Goal: Transaction & Acquisition: Download file/media

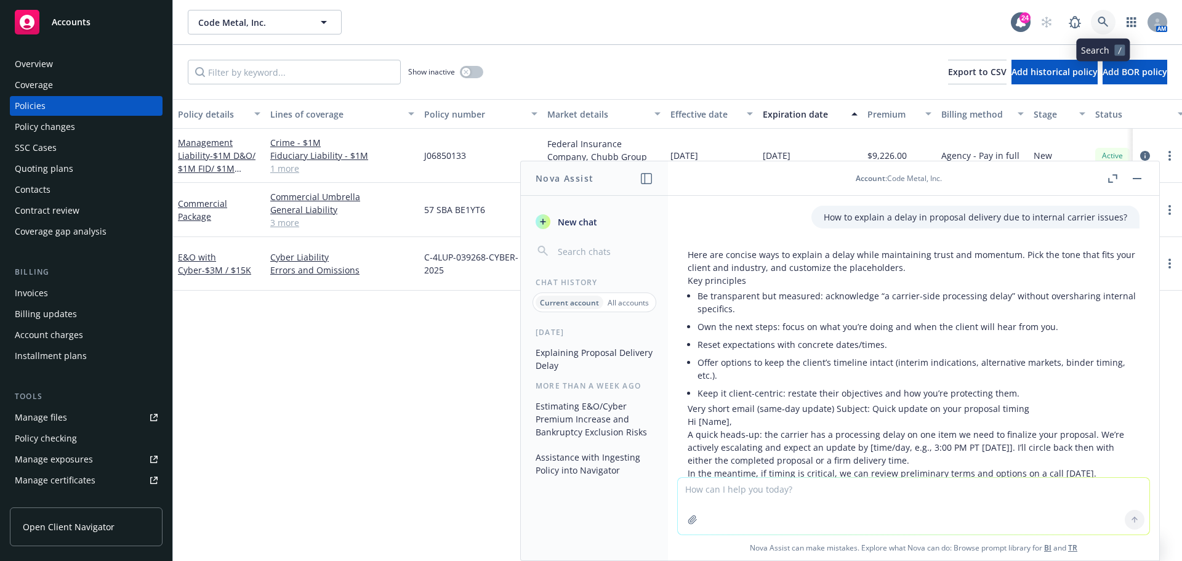
click at [1108, 20] on link at bounding box center [1103, 22] width 25 height 25
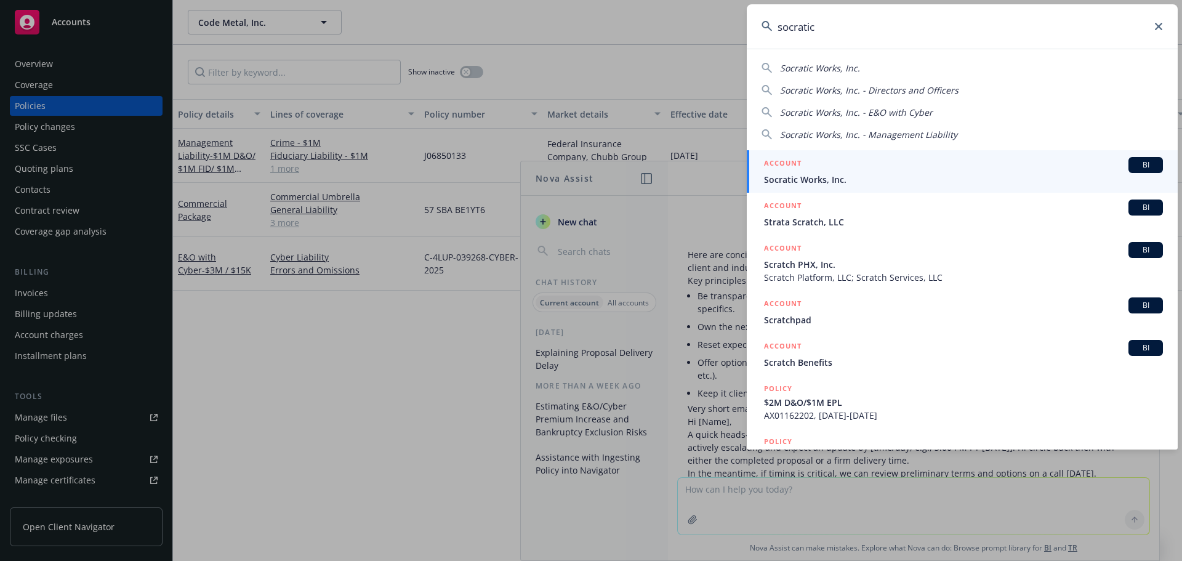
type input "socratic"
click at [964, 172] on div "ACCOUNT BI" at bounding box center [963, 165] width 399 height 16
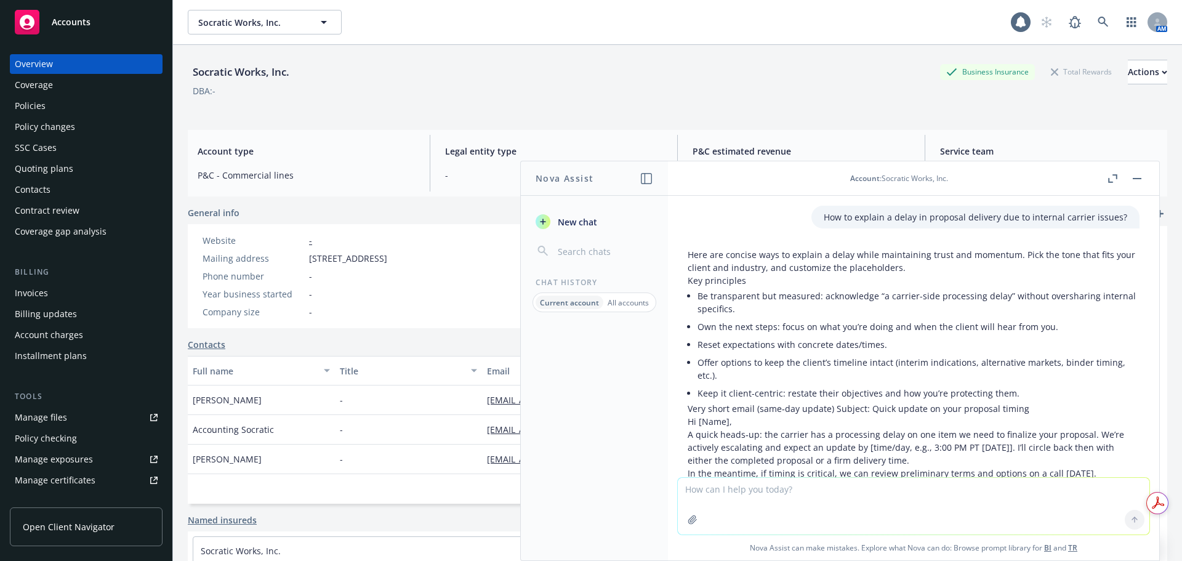
click at [1137, 184] on button "button" at bounding box center [1136, 178] width 15 height 15
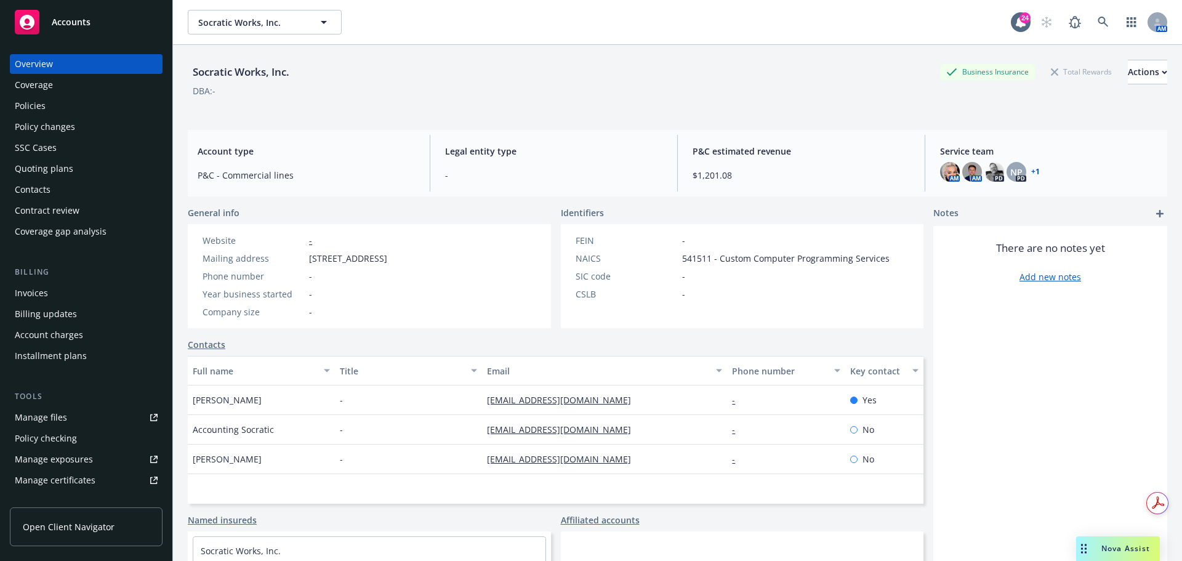
click at [95, 117] on div "Policy changes" at bounding box center [86, 127] width 143 height 20
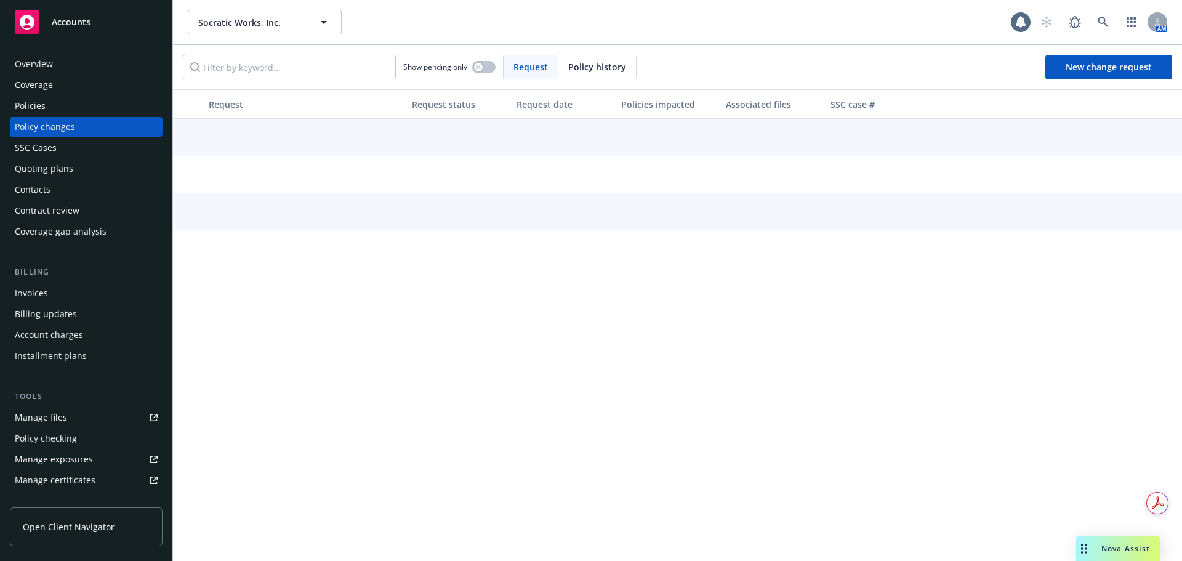
click at [96, 108] on div "Policies" at bounding box center [86, 106] width 143 height 20
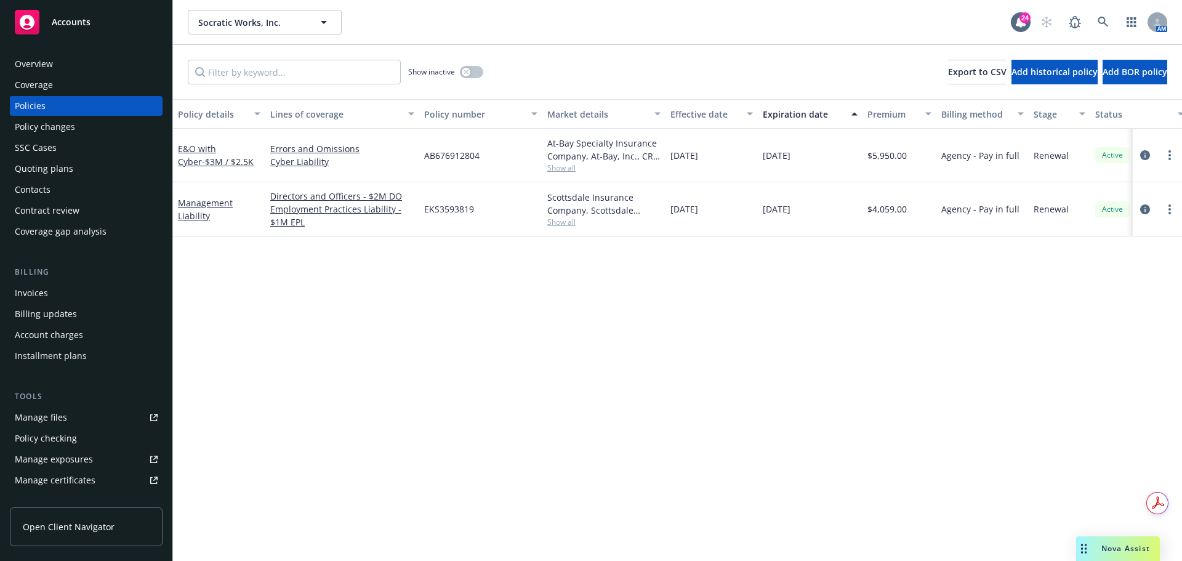
click at [54, 294] on div "Invoices" at bounding box center [86, 293] width 143 height 20
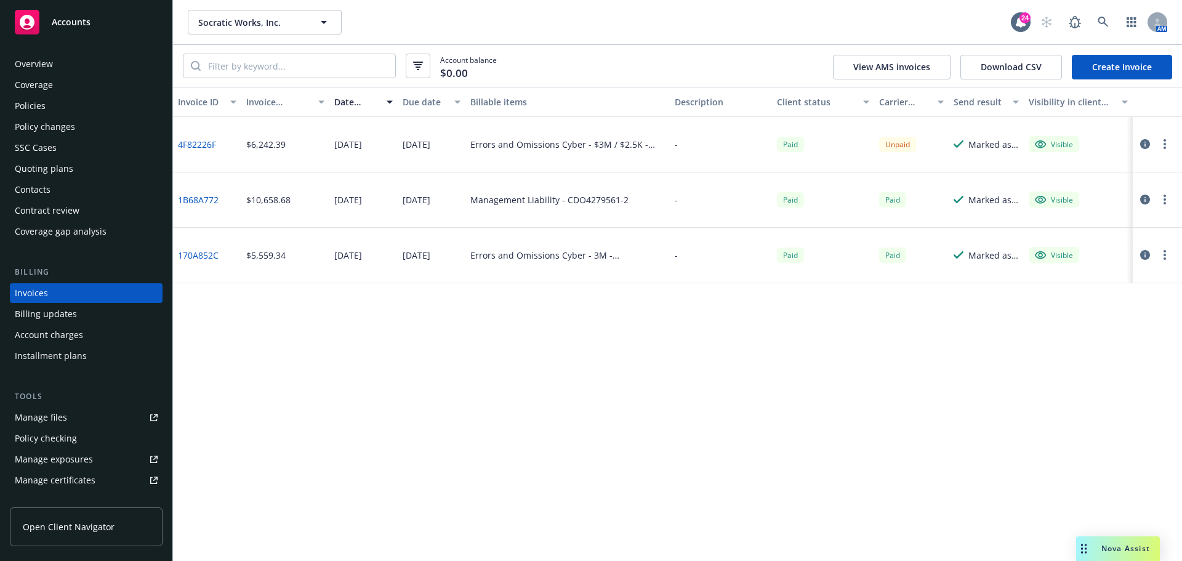
click at [1147, 142] on icon "button" at bounding box center [1145, 144] width 10 height 10
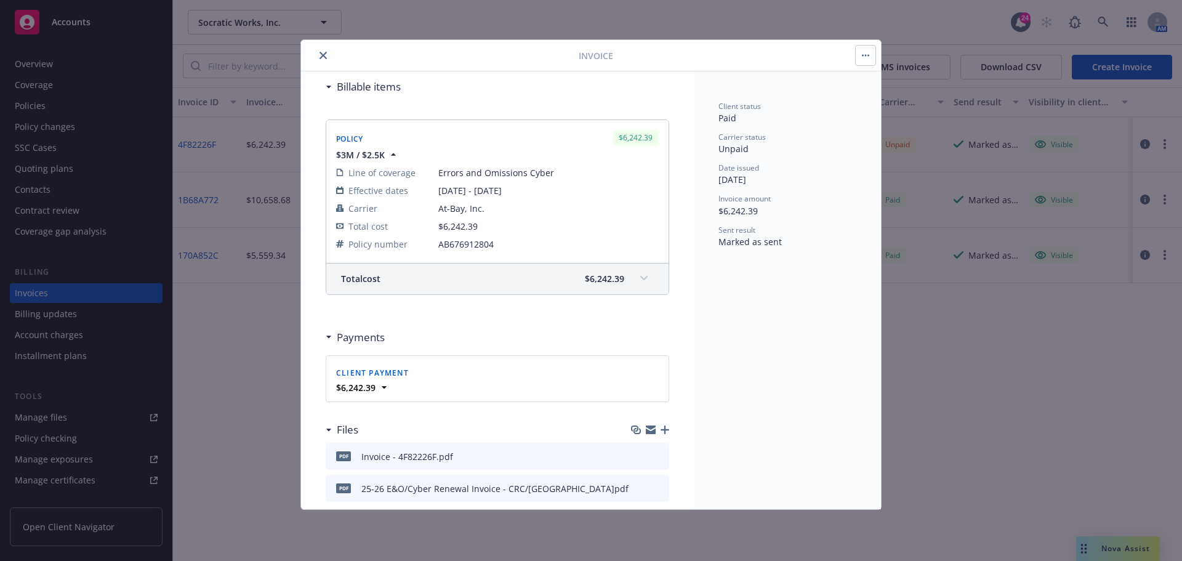
scroll to position [123, 0]
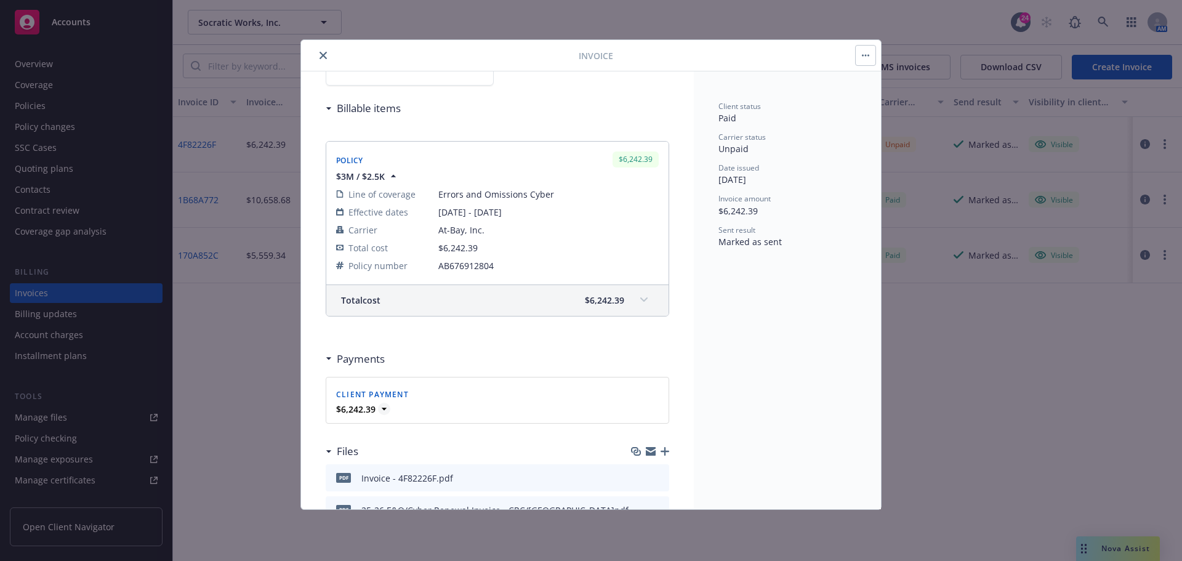
click at [359, 411] on strong "$6,242.39" at bounding box center [355, 409] width 39 height 12
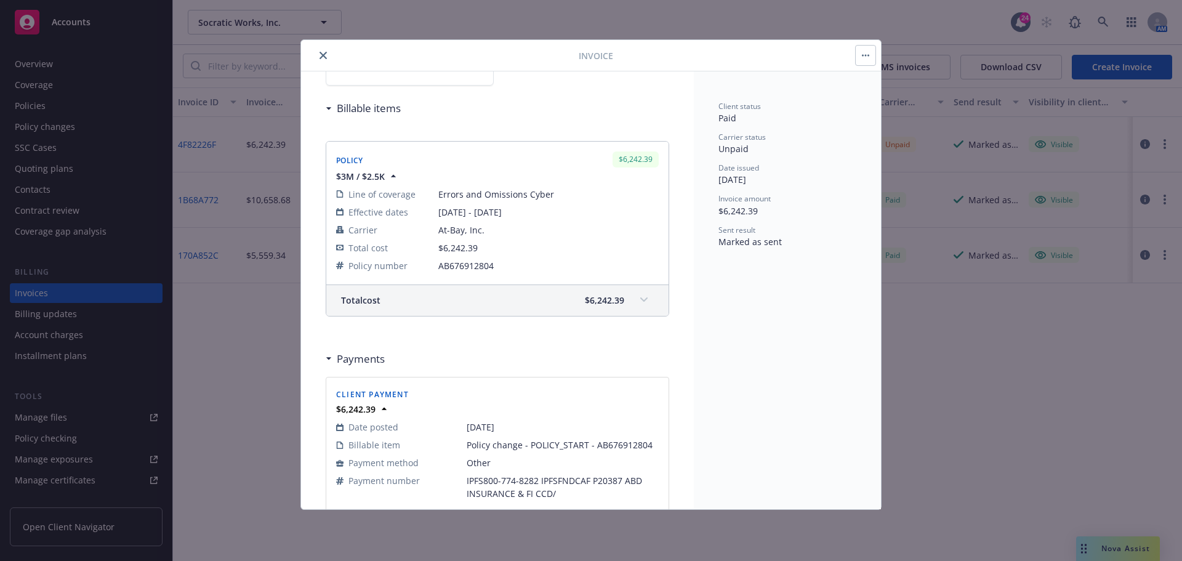
click at [322, 55] on icon "close" at bounding box center [322, 55] width 7 height 7
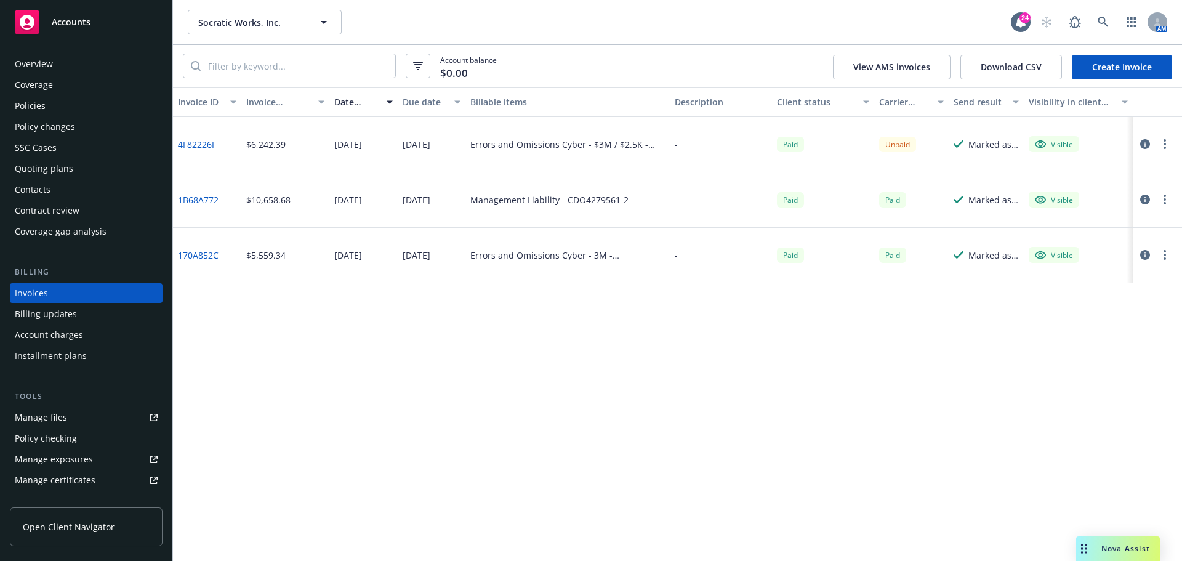
click at [1144, 139] on icon "button" at bounding box center [1145, 144] width 10 height 10
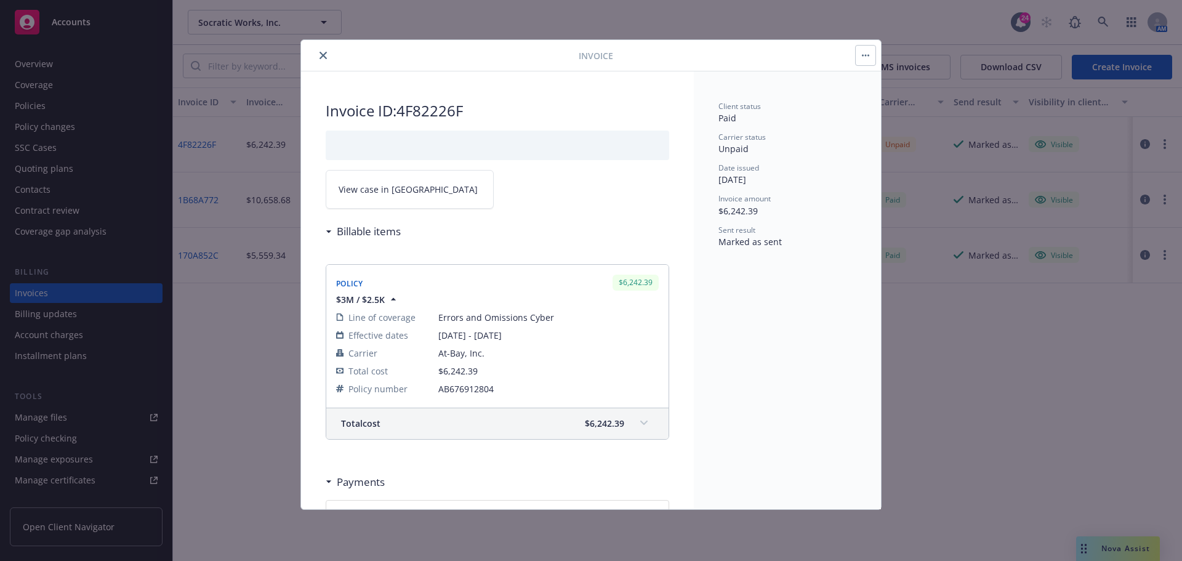
scroll to position [185, 0]
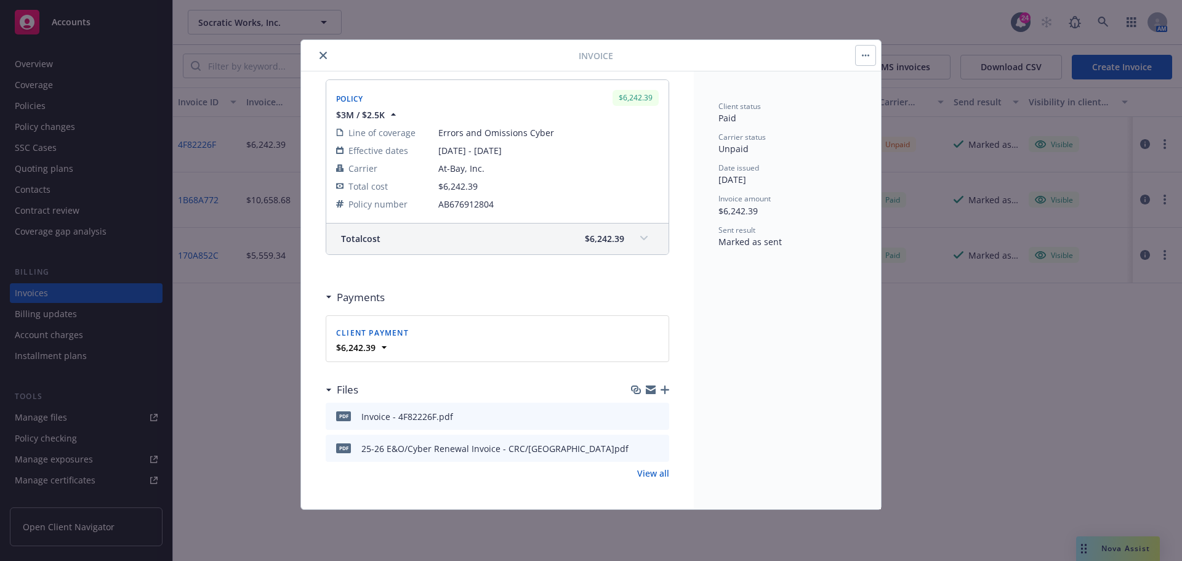
click at [632, 413] on icon "download file" at bounding box center [637, 416] width 10 height 10
click at [632, 449] on icon "download file" at bounding box center [637, 448] width 10 height 10
click at [379, 347] on icon at bounding box center [384, 347] width 12 height 12
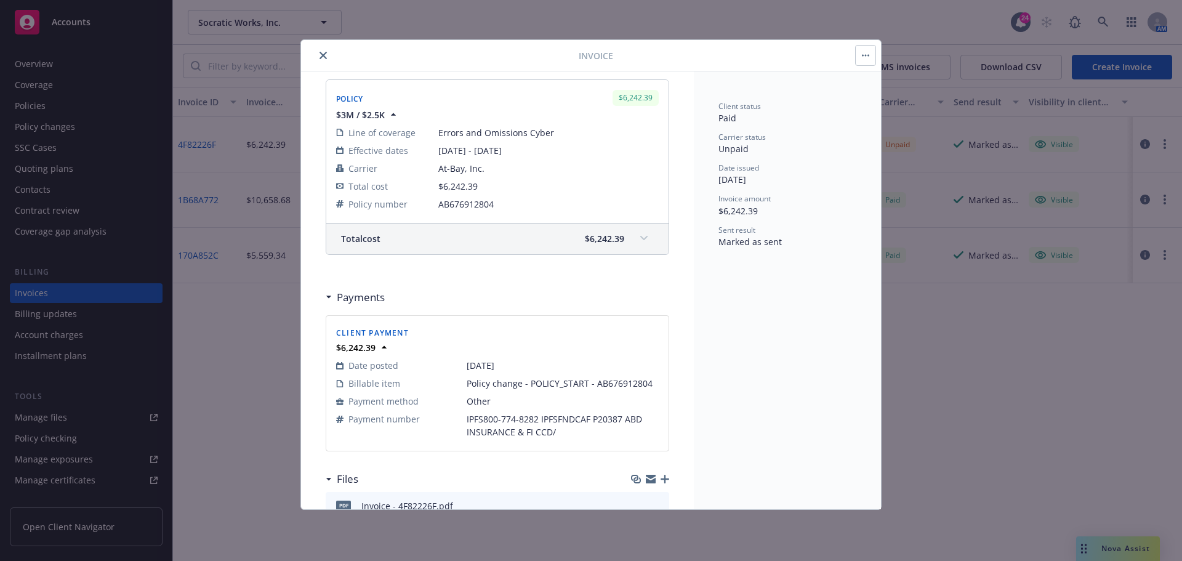
scroll to position [246, 0]
